Goal: Information Seeking & Learning: Learn about a topic

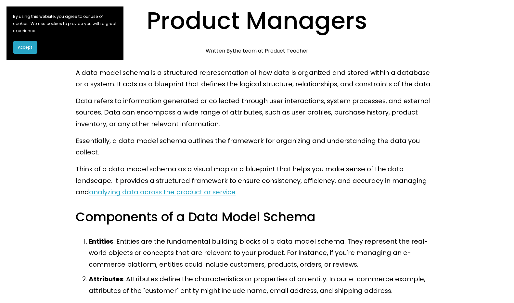
scroll to position [165, 0]
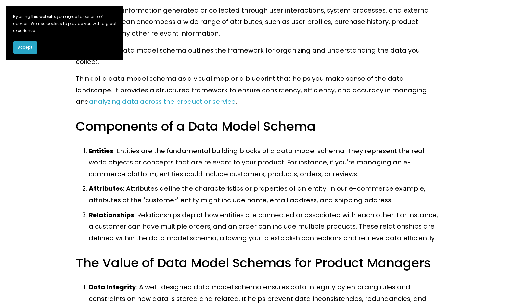
click at [23, 48] on span "Accept" at bounding box center [25, 48] width 15 height 6
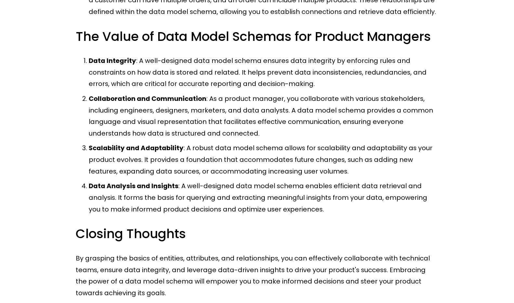
scroll to position [478, 0]
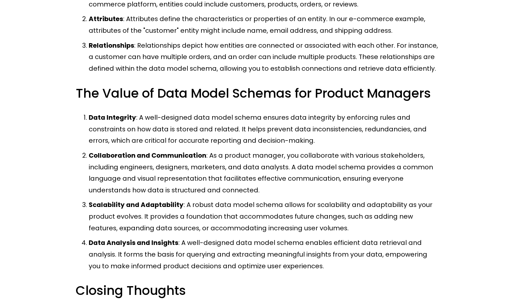
scroll to position [335, 0]
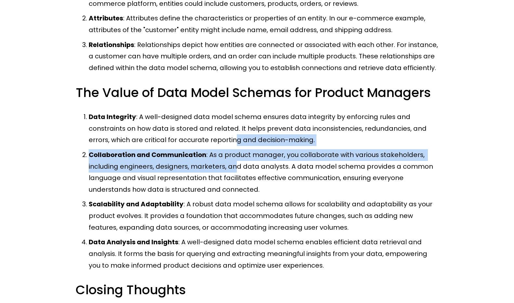
drag, startPoint x: 233, startPoint y: 125, endPoint x: 233, endPoint y: 158, distance: 32.8
click at [233, 158] on ol "Data Integrity : A well-designed data model schema ensures data integrity by en…" at bounding box center [257, 191] width 362 height 160
click at [233, 158] on p "Collaboration and Communication : As a product manager, you collaborate with va…" at bounding box center [263, 172] width 349 height 46
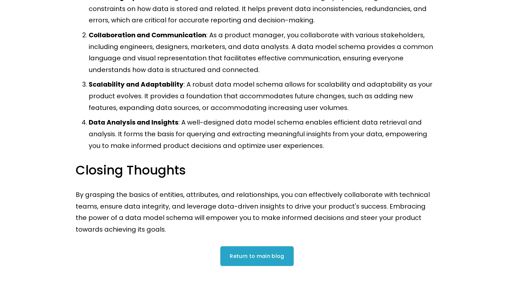
scroll to position [456, 0]
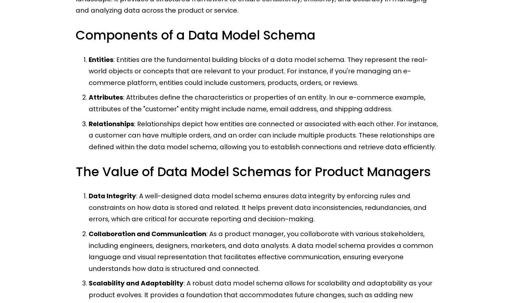
scroll to position [247, 0]
